Goal: Find specific page/section: Find specific page/section

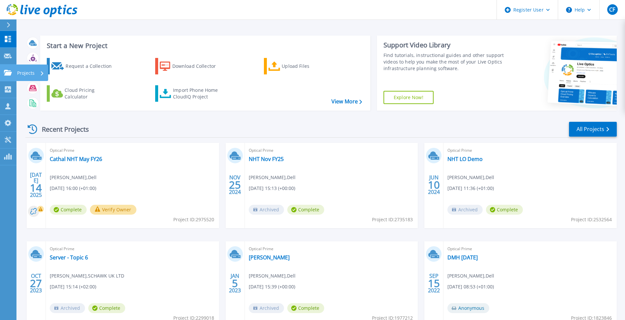
click at [7, 76] on link "Projects Projects" at bounding box center [8, 73] width 16 height 17
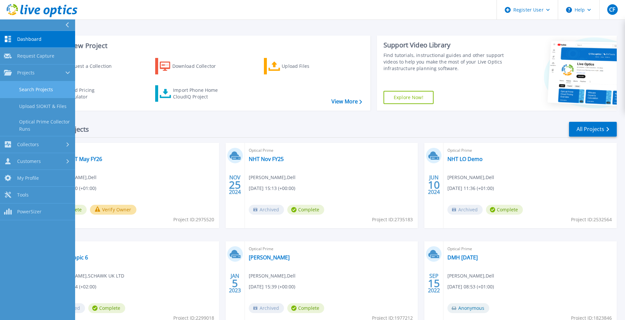
click at [28, 91] on link "Search Projects" at bounding box center [37, 89] width 75 height 17
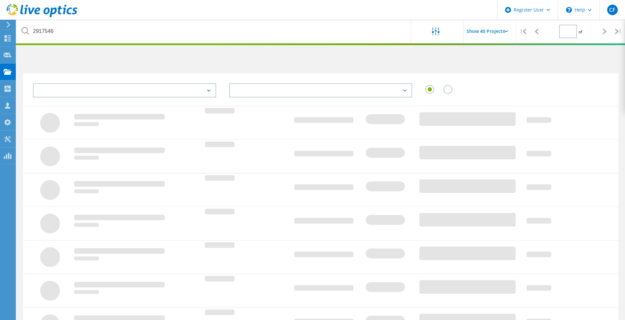
type input "1"
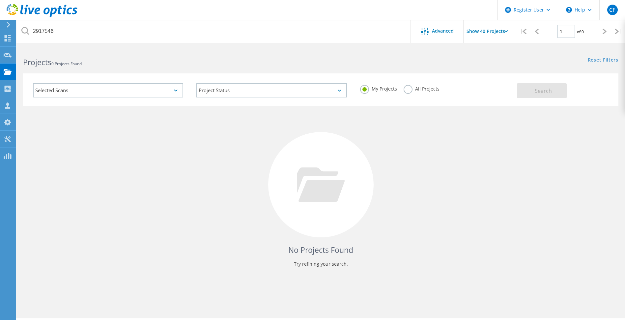
click at [412, 90] on label "All Projects" at bounding box center [422, 88] width 36 height 6
click at [0, 0] on input "All Projects" at bounding box center [0, 0] width 0 height 0
click at [518, 93] on button "Search" at bounding box center [542, 90] width 50 height 15
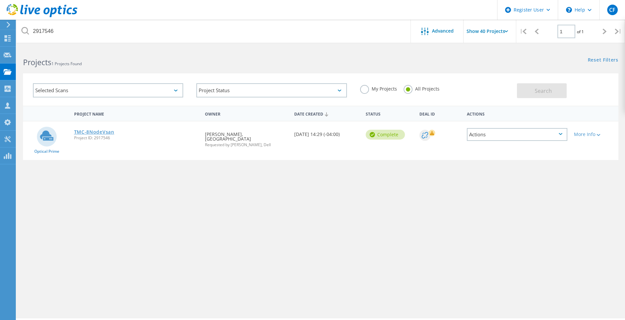
click at [104, 130] on link "TMC-8NodeVsan" at bounding box center [94, 132] width 40 height 5
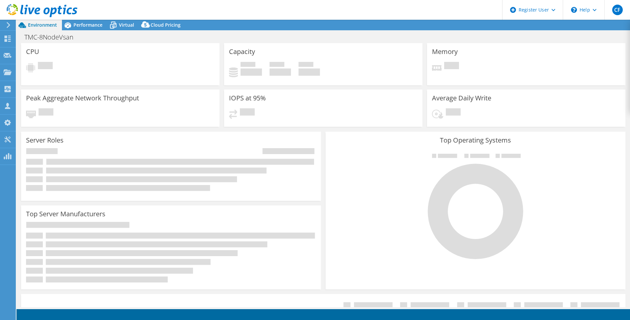
select select "USD"
